Goal: Find contact information: Find contact information

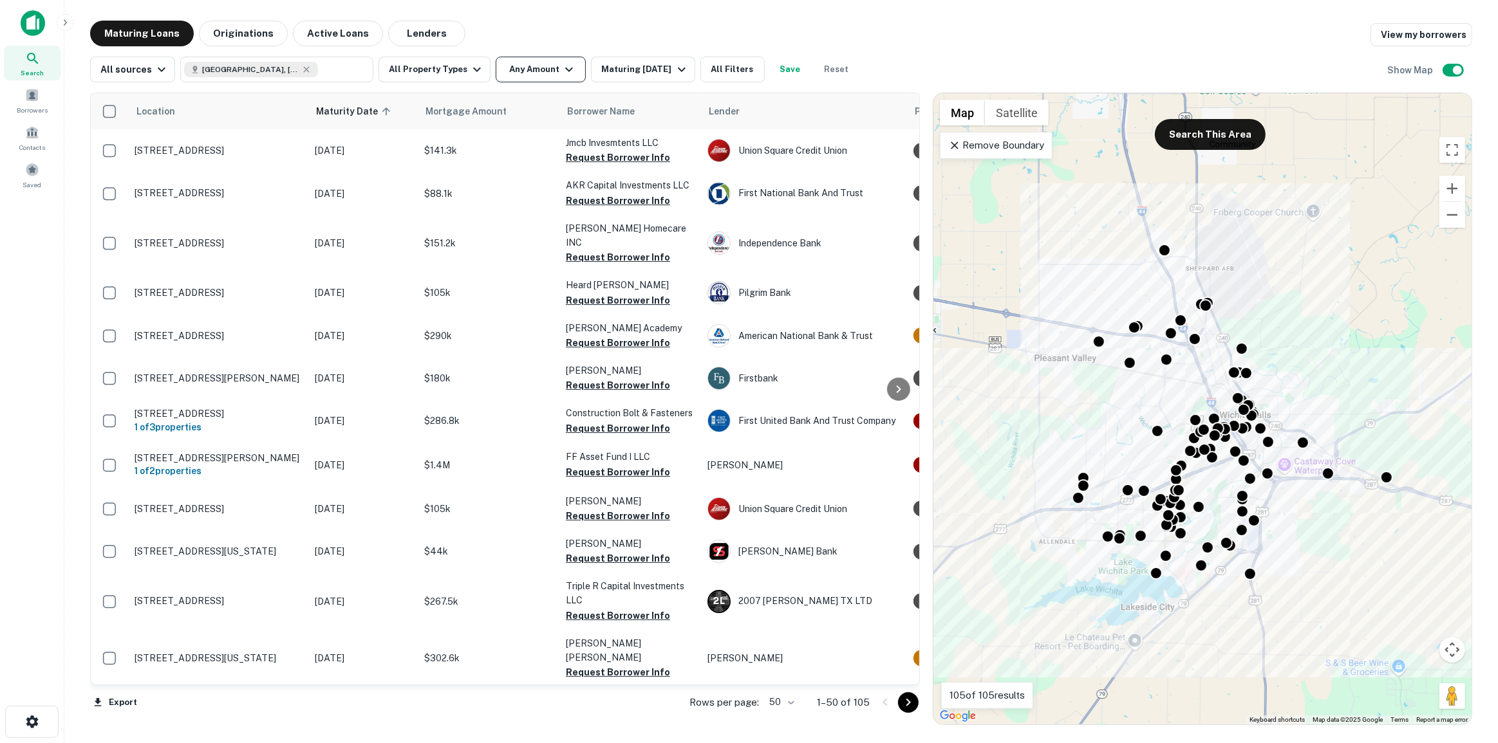
click at [569, 73] on button "Any Amount" at bounding box center [541, 70] width 90 height 26
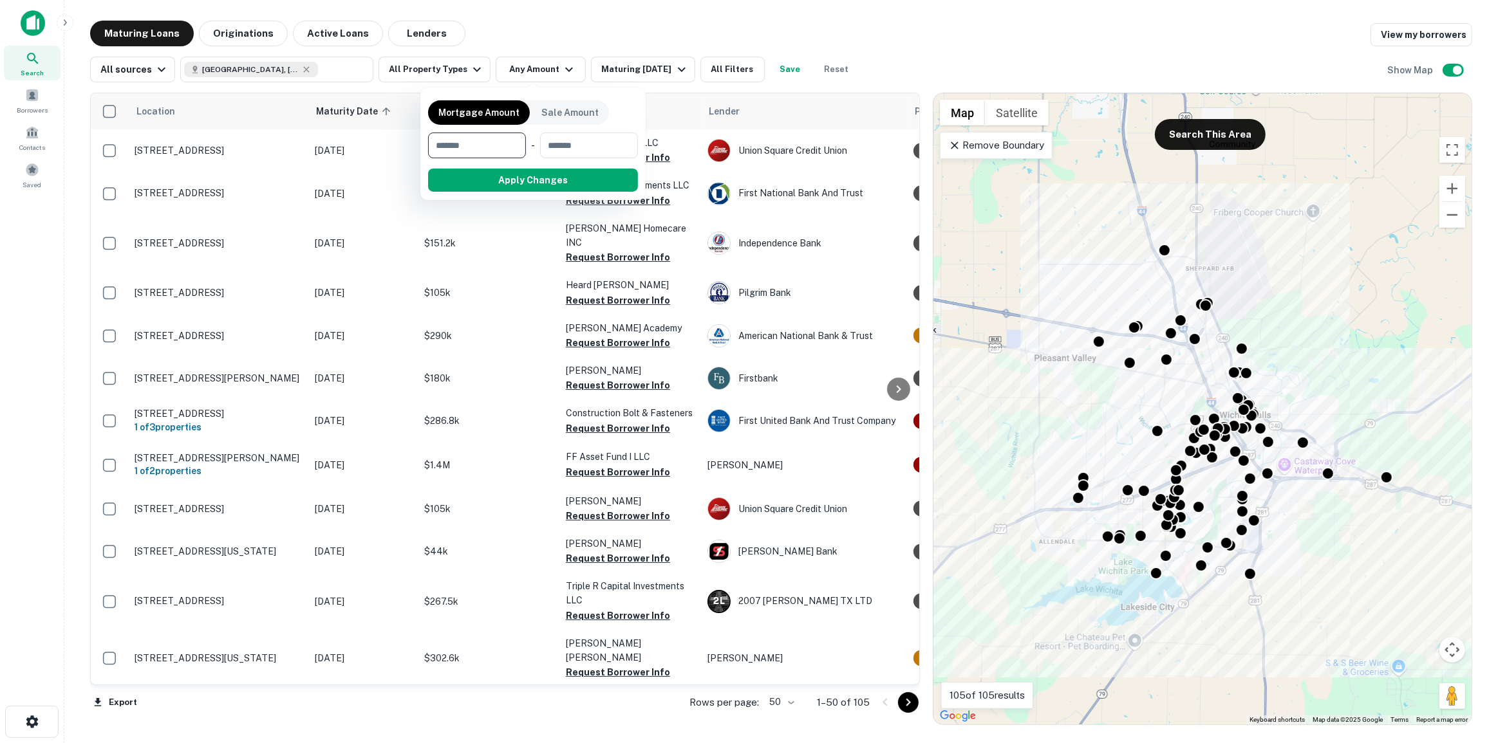
click at [510, 153] on input "number" at bounding box center [472, 146] width 89 height 26
type input "*******"
click at [511, 180] on button "Apply Changes" at bounding box center [555, 180] width 163 height 23
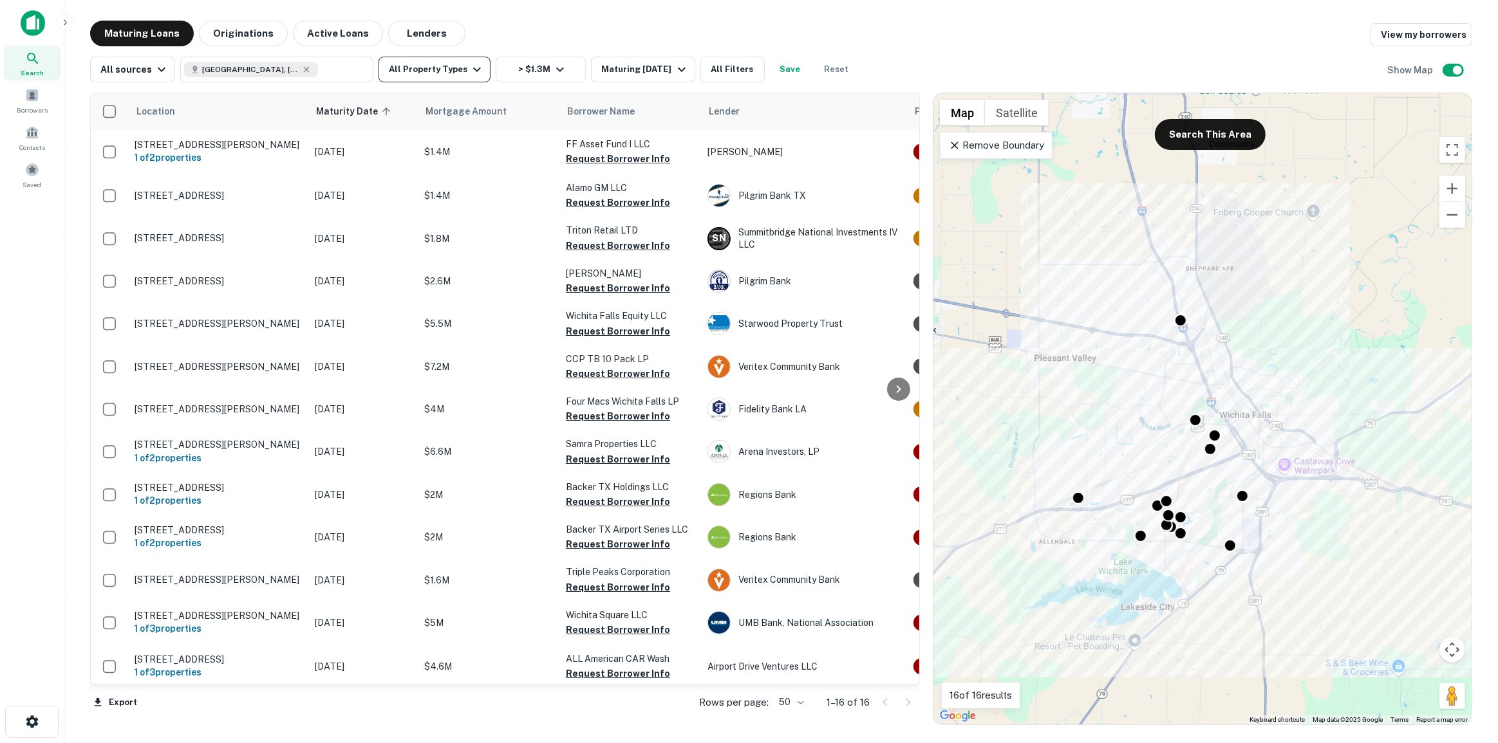
click at [434, 70] on button "All Property Types" at bounding box center [434, 70] width 112 height 26
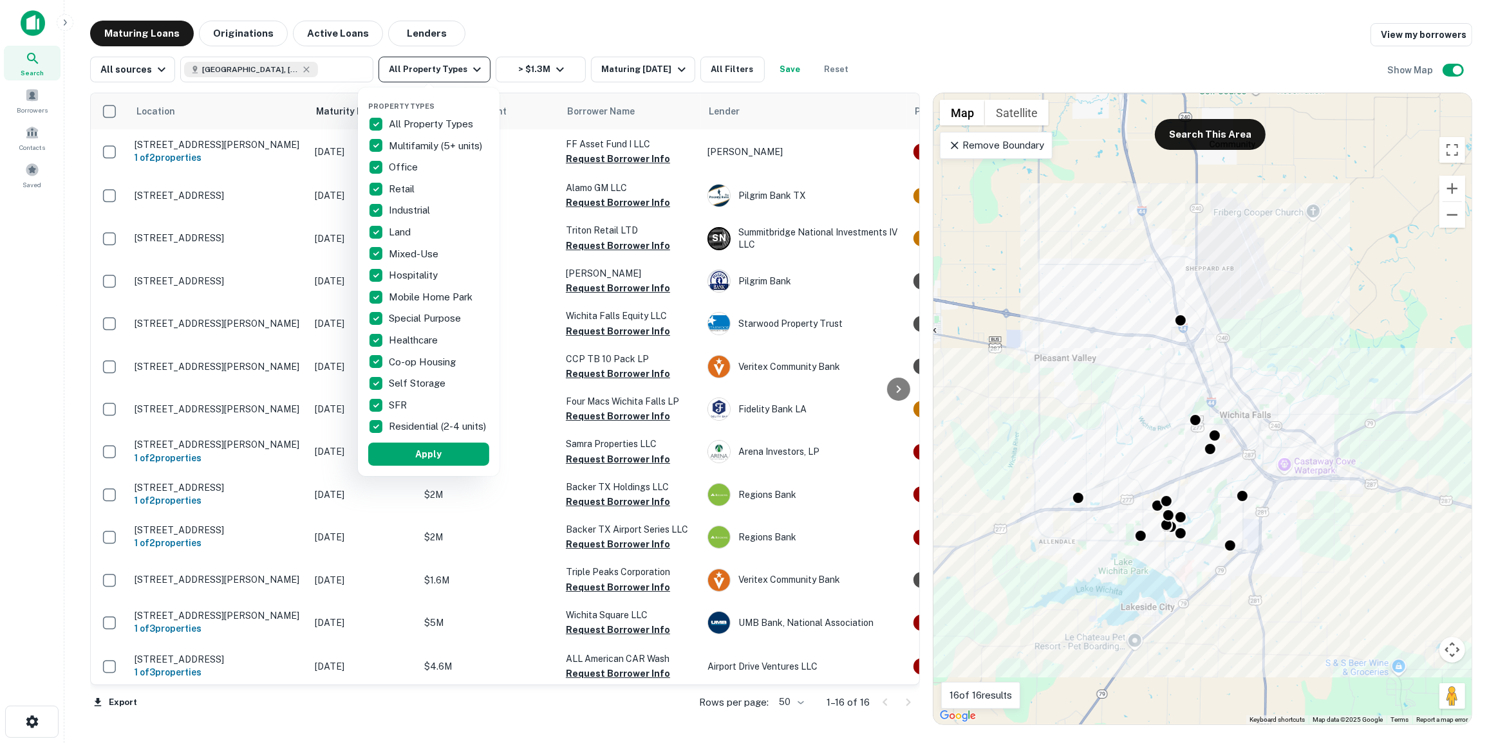
click at [434, 70] on div at bounding box center [749, 371] width 1498 height 743
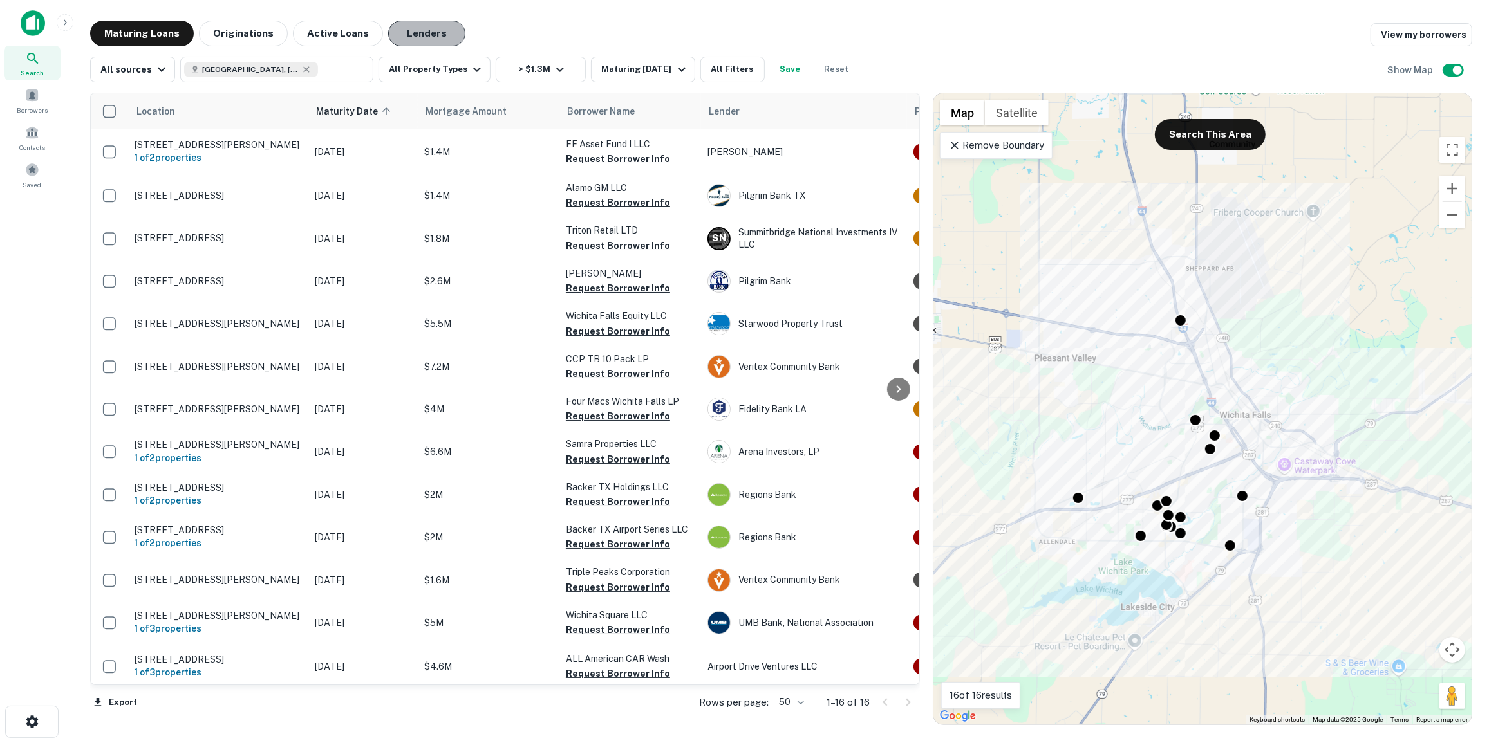
click at [401, 28] on button "Lenders" at bounding box center [426, 34] width 77 height 26
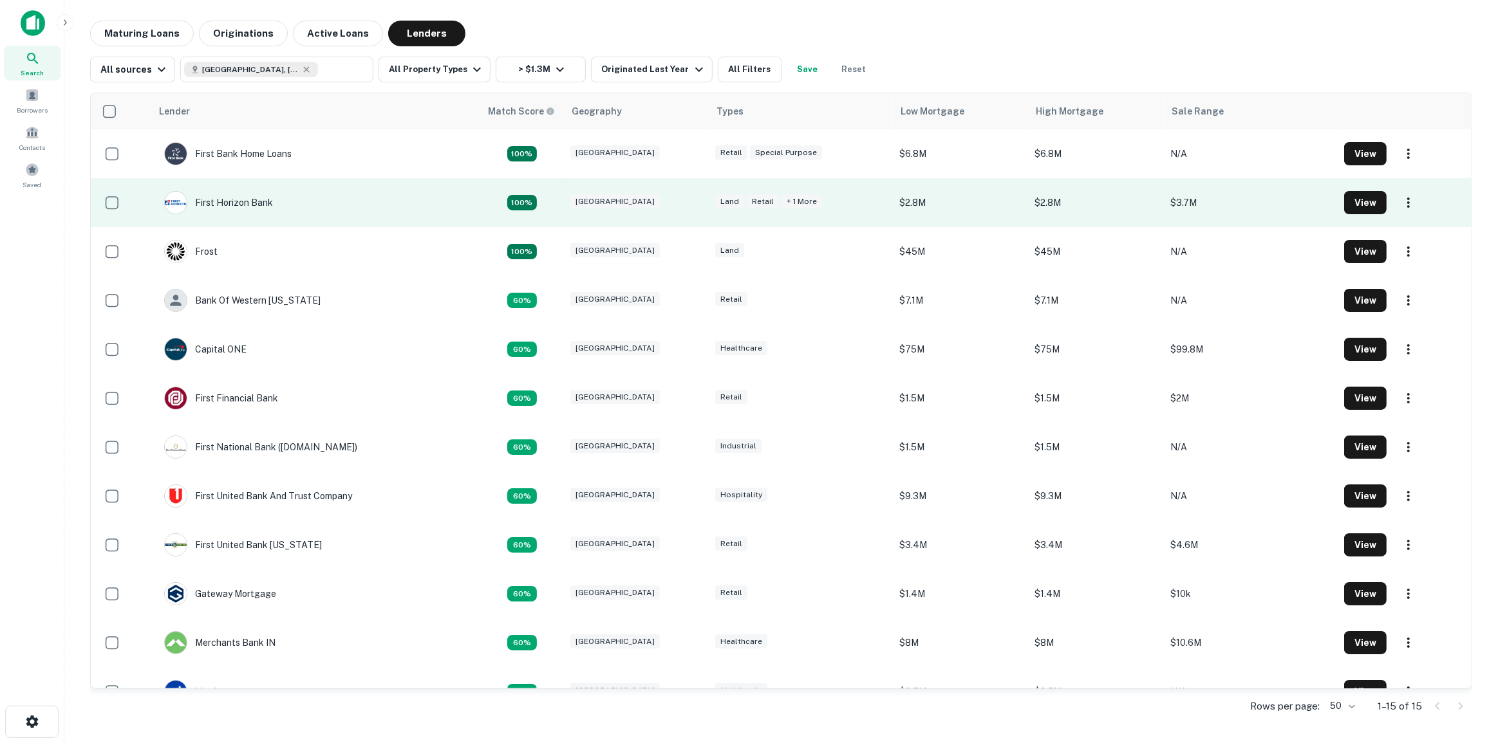
click at [314, 203] on td "First Horizon Bank" at bounding box center [315, 202] width 329 height 49
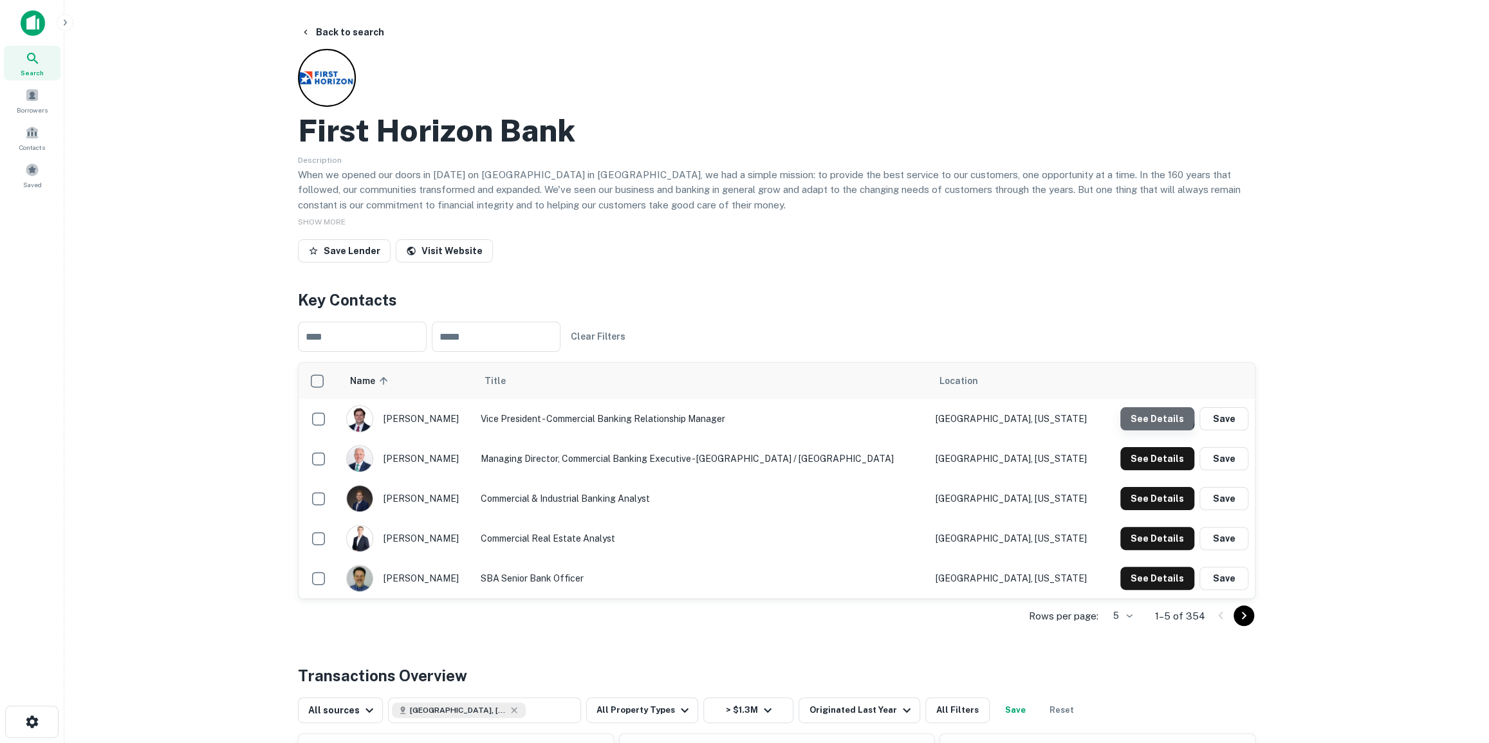
click at [1149, 416] on button "See Details" at bounding box center [1158, 418] width 74 height 23
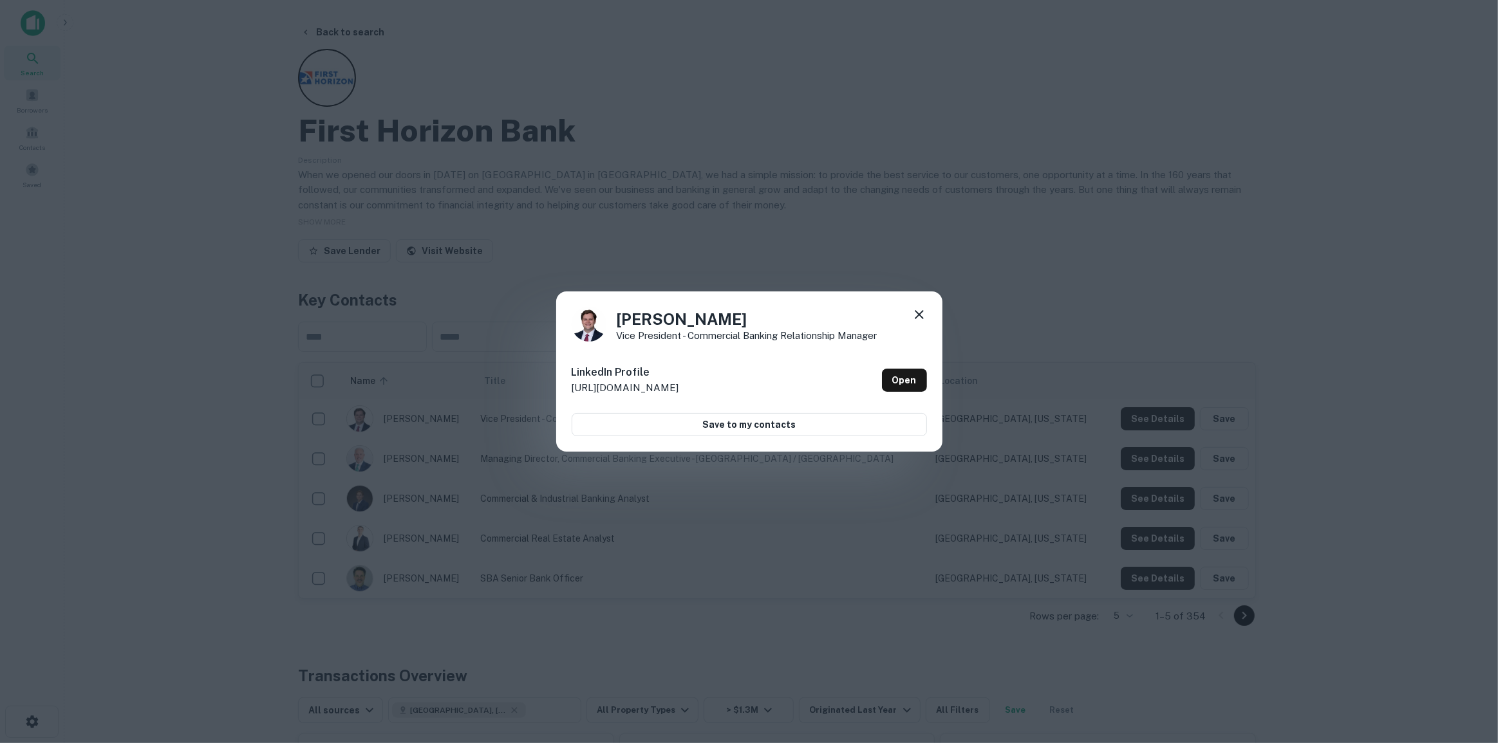
click at [909, 315] on div "[PERSON_NAME] Vice President - Commercial Banking Relationship Manager" at bounding box center [749, 324] width 355 height 35
click at [920, 314] on icon at bounding box center [919, 314] width 9 height 9
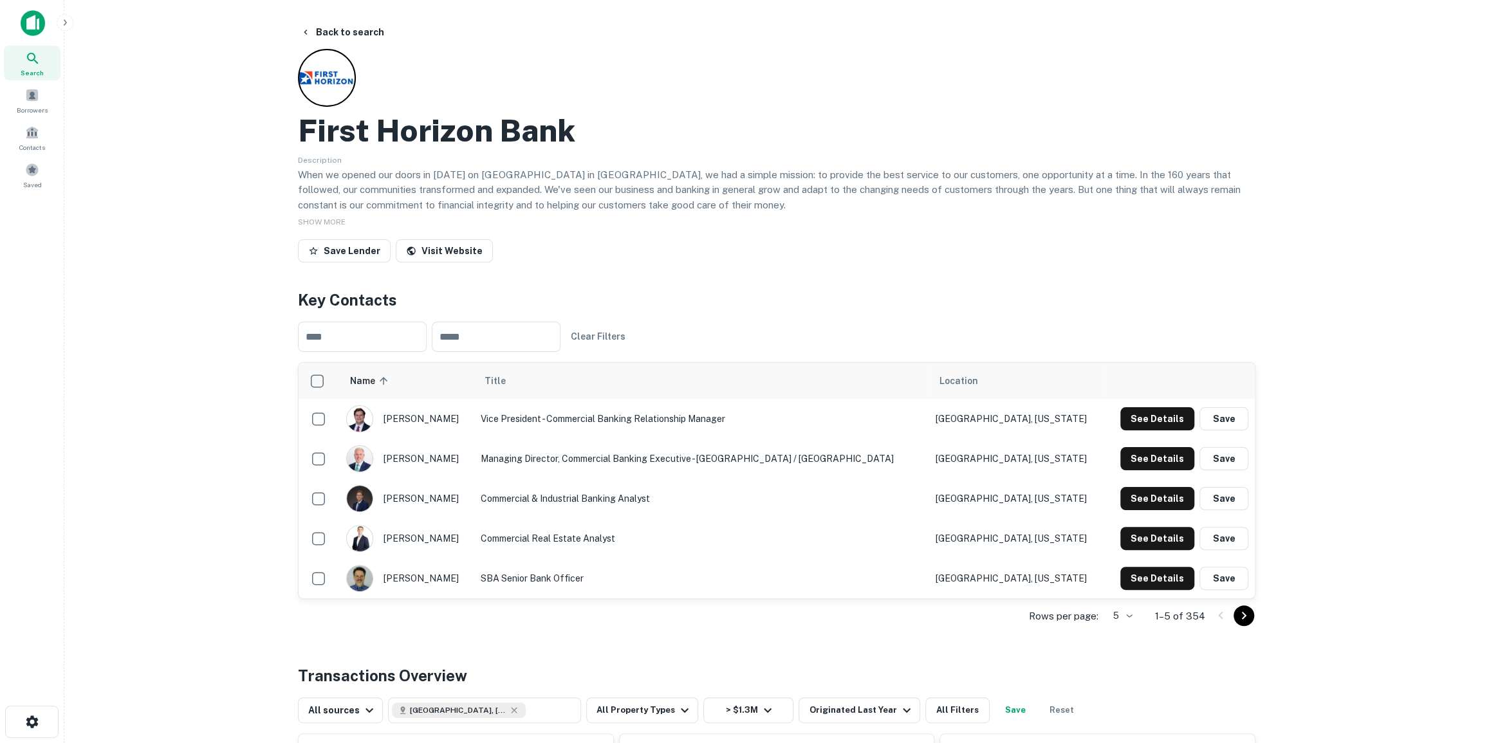
click at [1132, 611] on body "Search Borrowers Contacts Saved Back to search First Horizon Bank Description W…" at bounding box center [744, 371] width 1489 height 743
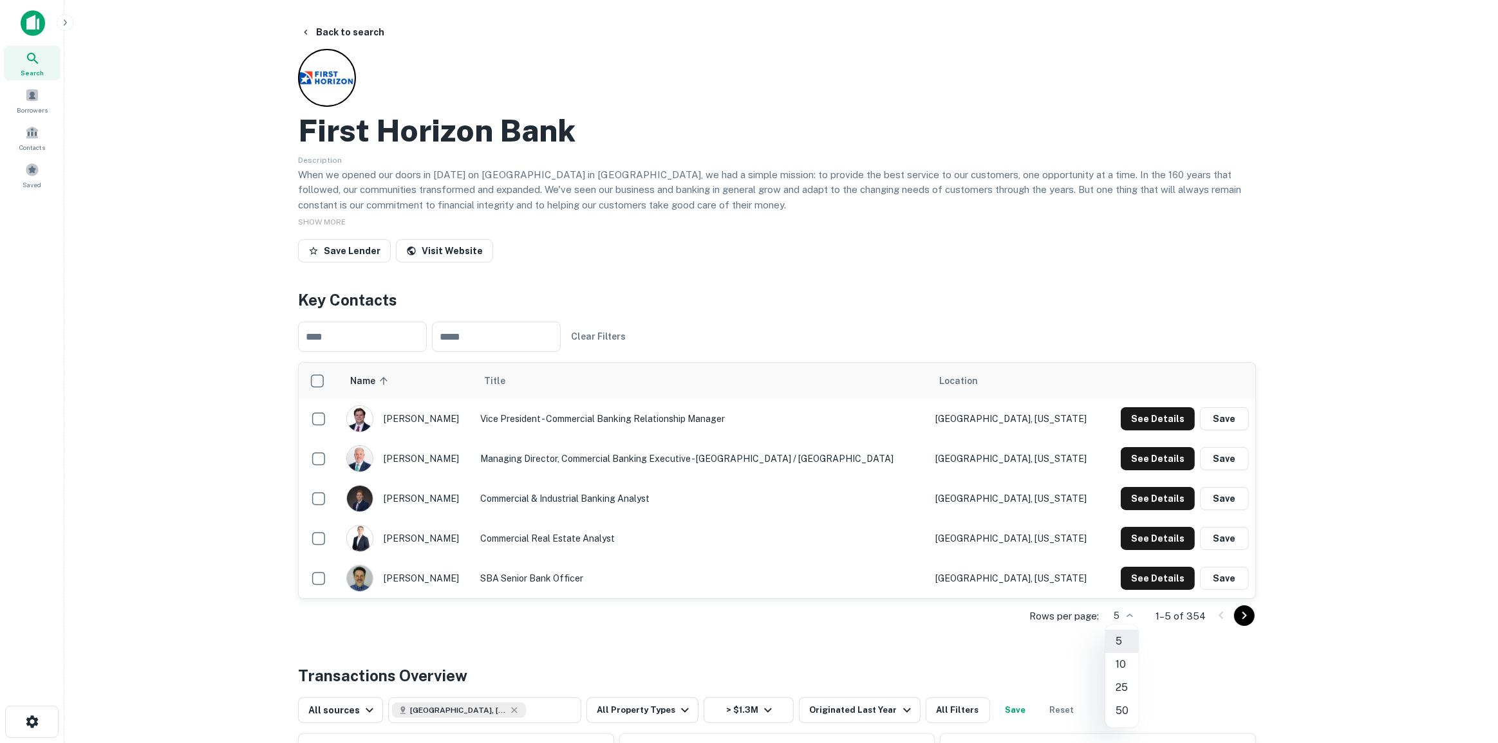
click at [1126, 694] on li "25" at bounding box center [1121, 687] width 33 height 23
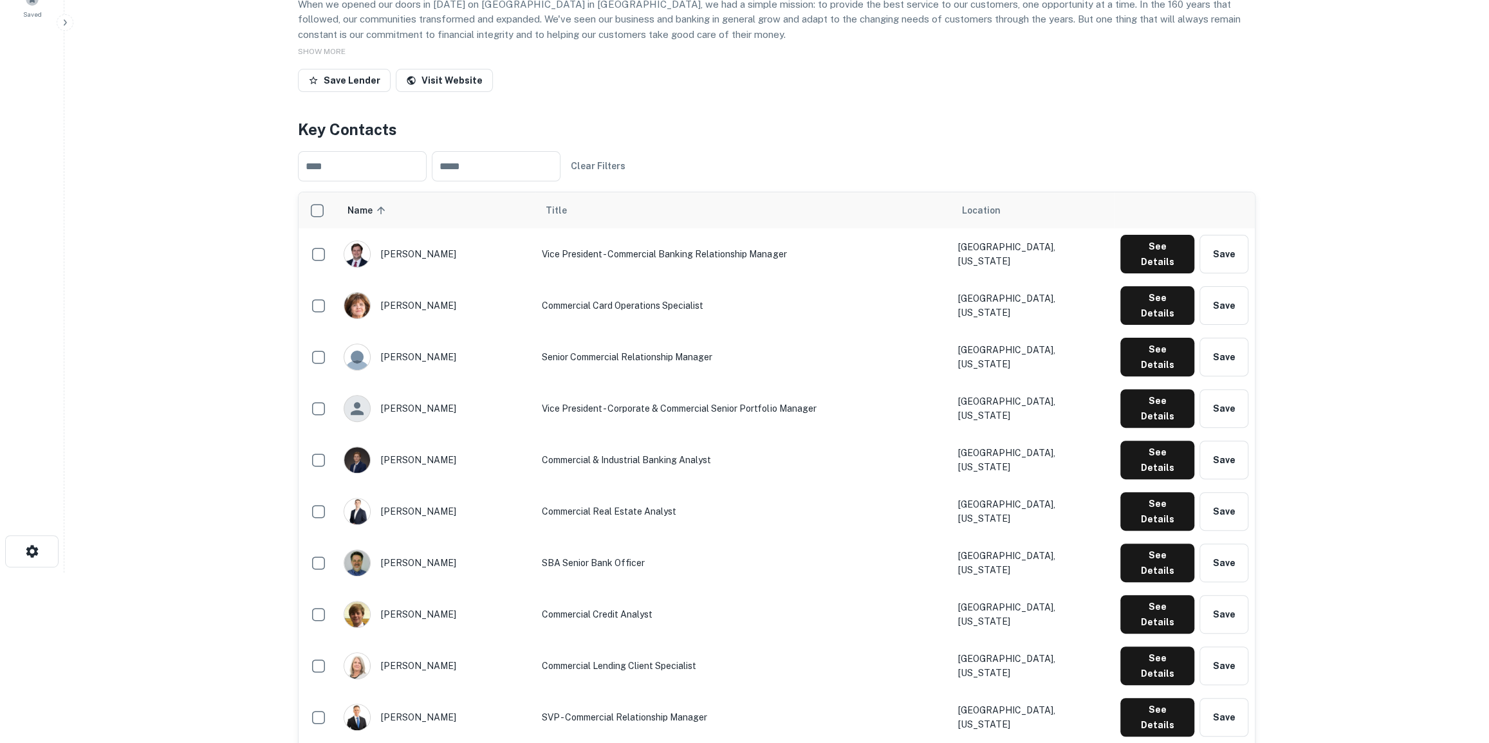
scroll to position [175, 0]
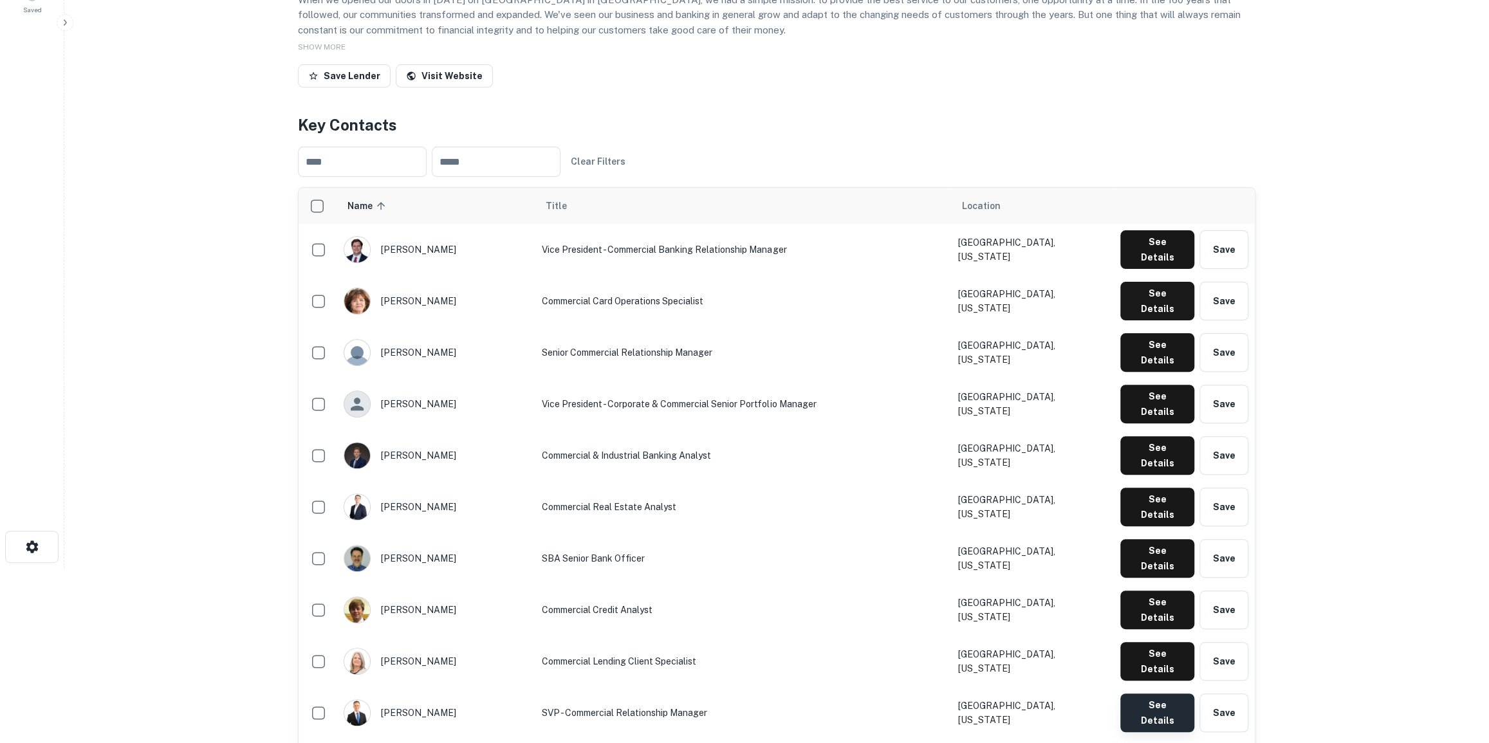
click at [1152, 694] on button "See Details" at bounding box center [1158, 713] width 74 height 39
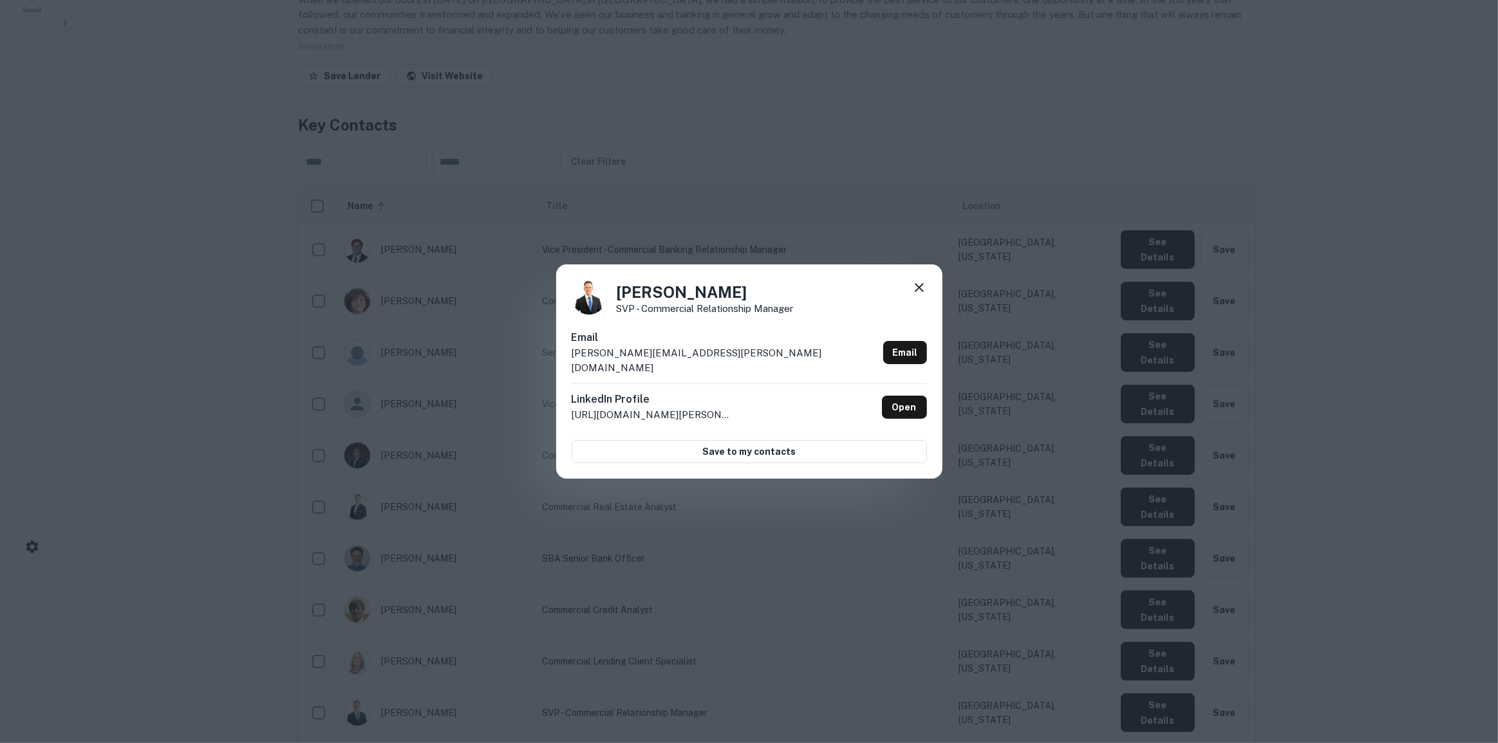
click at [698, 361] on p "[PERSON_NAME][EMAIL_ADDRESS][PERSON_NAME][DOMAIN_NAME]" at bounding box center [725, 361] width 306 height 30
copy div "[PERSON_NAME][EMAIL_ADDRESS][PERSON_NAME][DOMAIN_NAME] Email"
click at [921, 292] on icon at bounding box center [919, 287] width 9 height 9
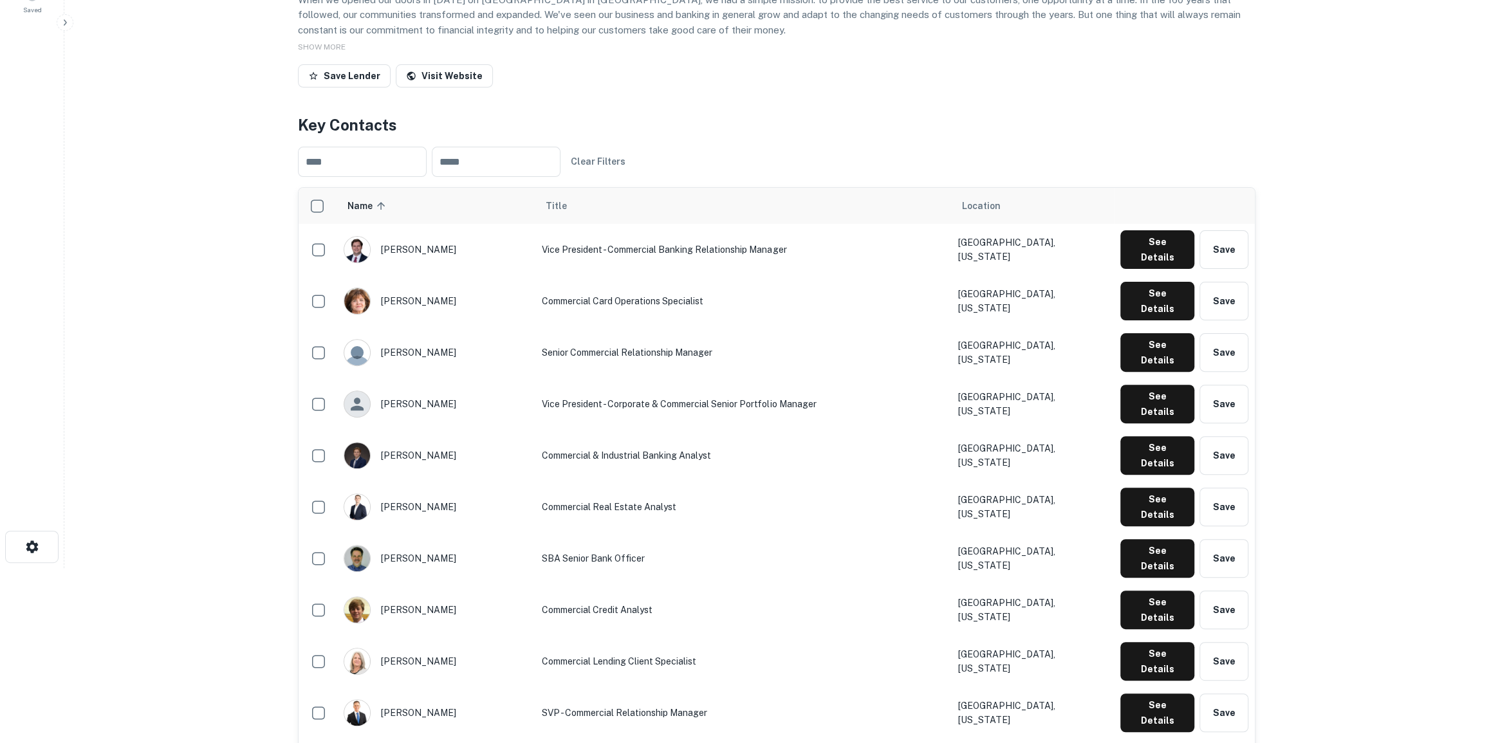
click at [195, 201] on main "Back to search First Horizon Bank Description When we opened our doors in [DATE…" at bounding box center [776, 196] width 1425 height 743
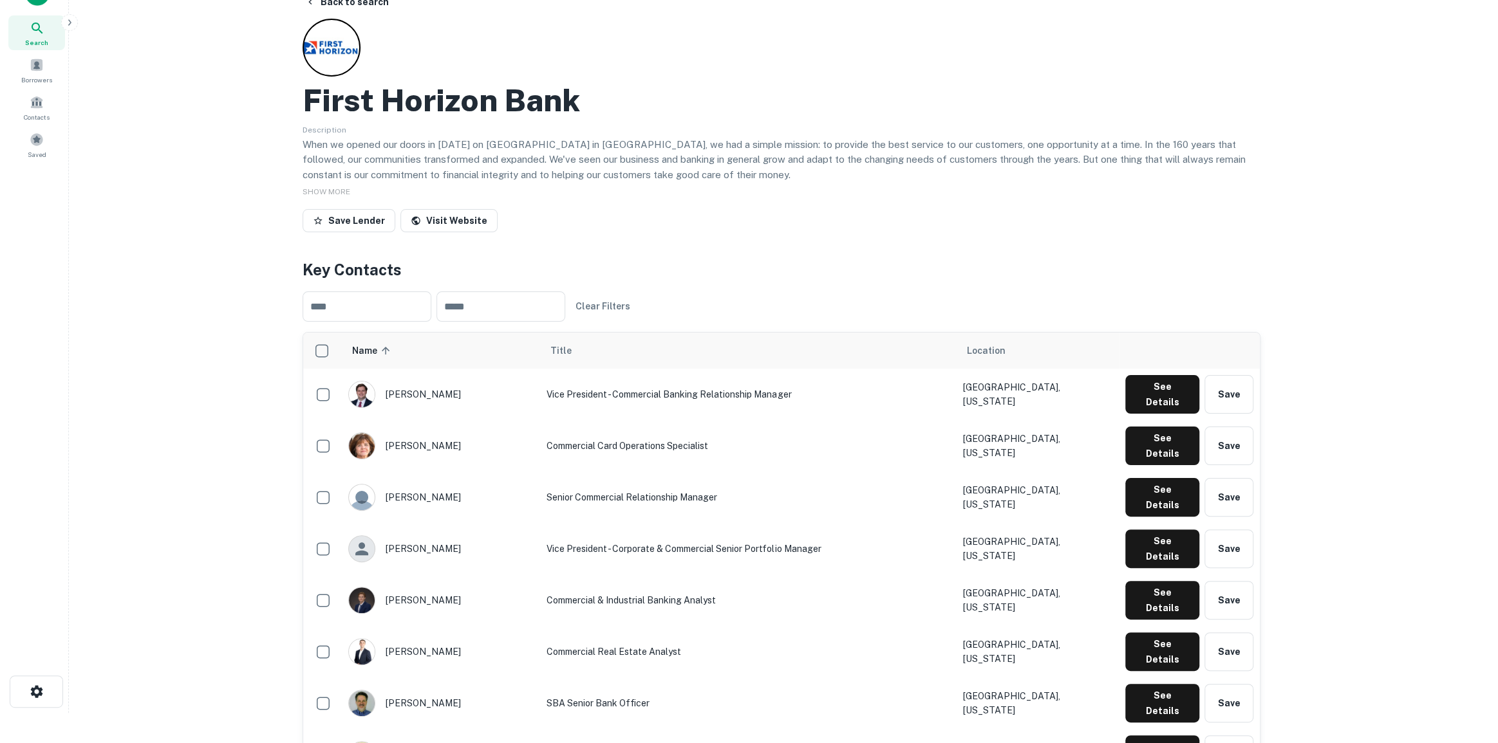
scroll to position [0, 0]
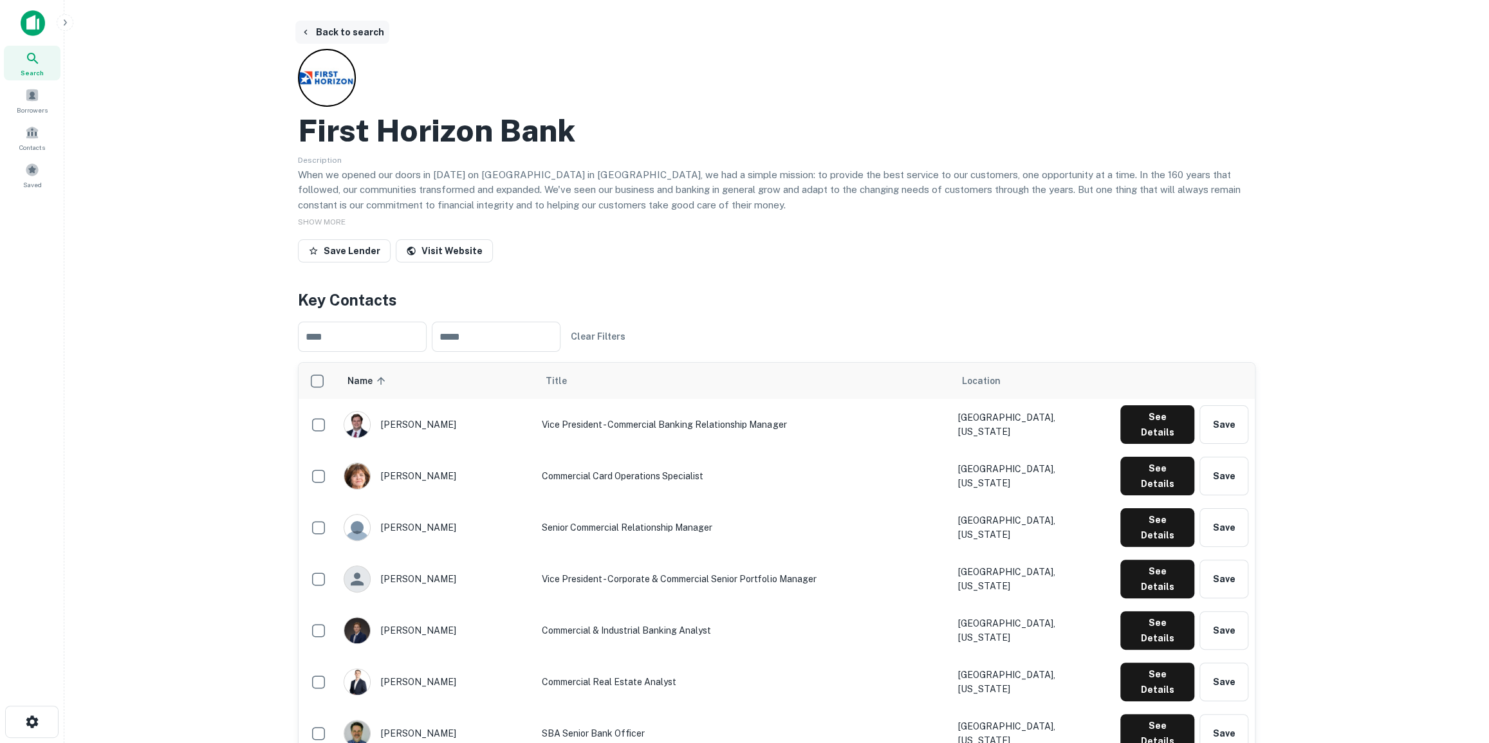
click at [342, 32] on button "Back to search" at bounding box center [342, 32] width 94 height 23
